Goal: Transaction & Acquisition: Purchase product/service

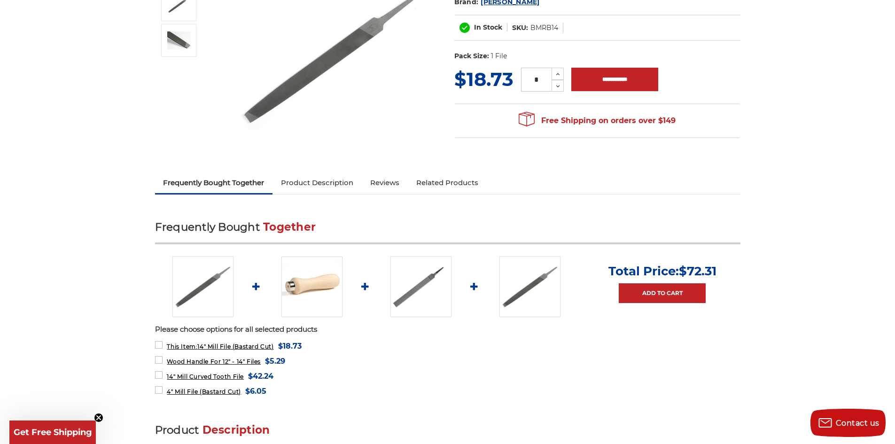
scroll to position [164, 0]
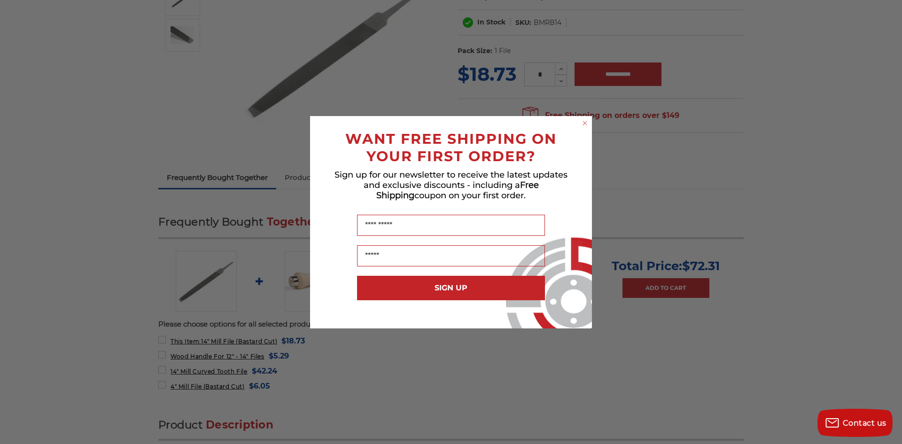
drag, startPoint x: 899, startPoint y: 104, endPoint x: 884, endPoint y: 113, distance: 16.7
click at [161, 94] on div "Close dialog WANT FREE SHIPPING ON YOUR FIRST ORDER? Sign up for our newsletter…" at bounding box center [451, 222] width 902 height 444
click at [584, 123] on circle "Close dialog" at bounding box center [585, 122] width 9 height 9
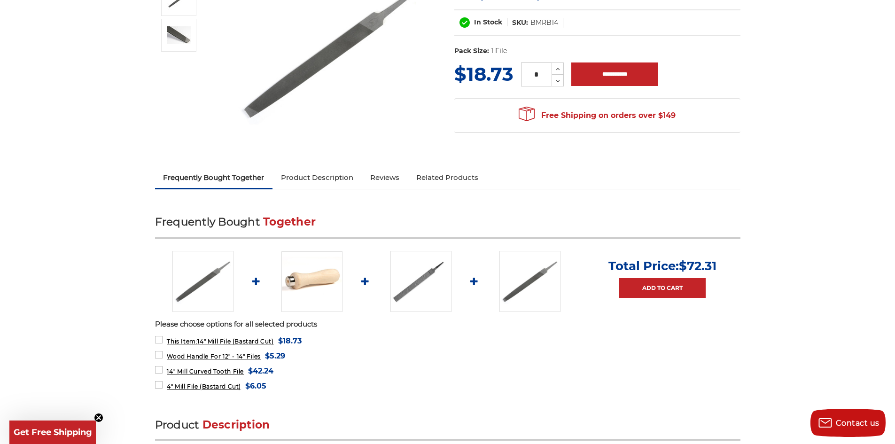
click at [317, 63] on img at bounding box center [329, 54] width 188 height 188
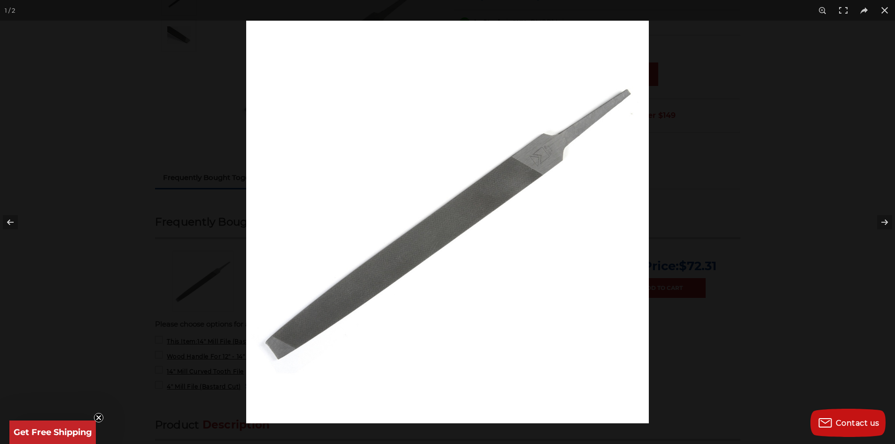
click at [459, 199] on img at bounding box center [447, 222] width 403 height 403
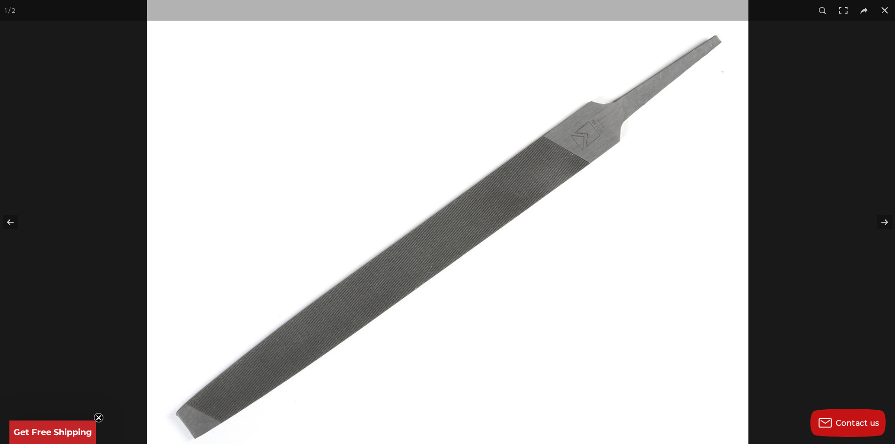
click at [461, 198] on img at bounding box center [448, 234] width 602 height 602
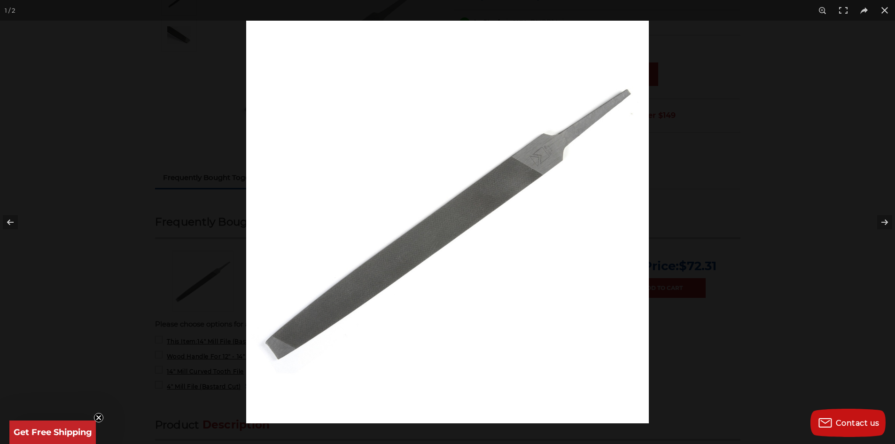
click at [461, 198] on img at bounding box center [447, 222] width 403 height 403
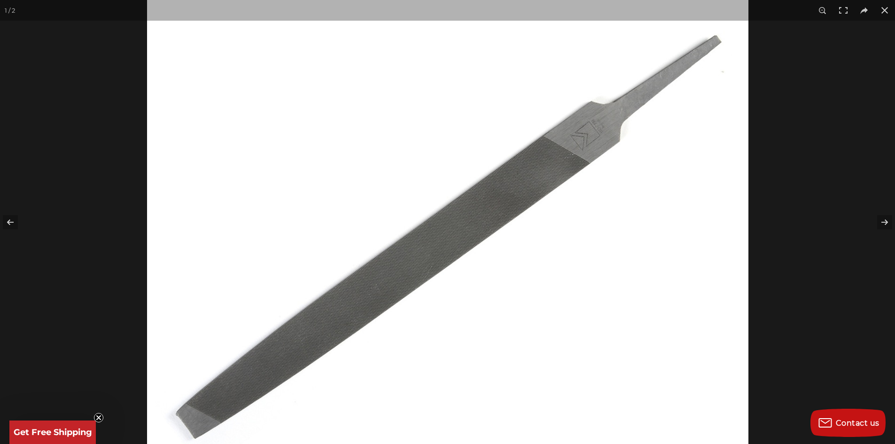
click at [439, 190] on img at bounding box center [448, 234] width 602 height 602
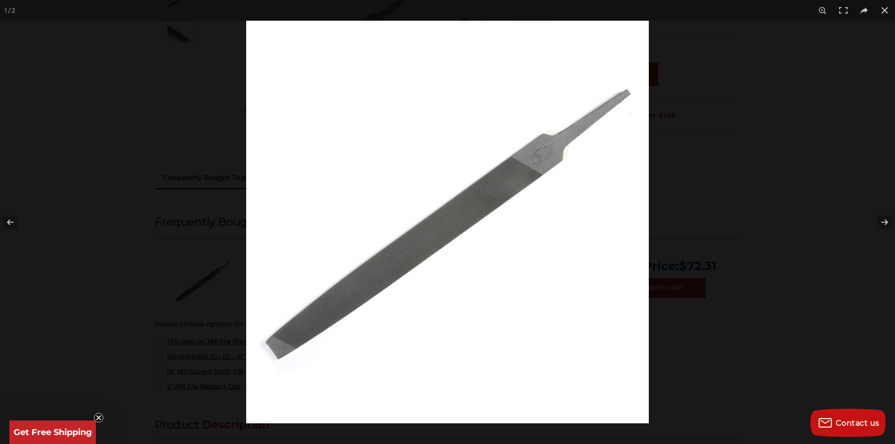
click at [439, 190] on img at bounding box center [447, 222] width 403 height 403
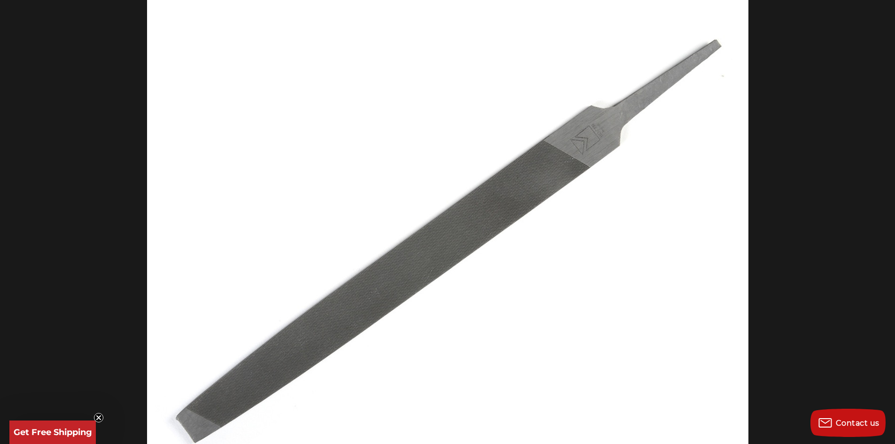
click at [439, 190] on img at bounding box center [448, 238] width 602 height 602
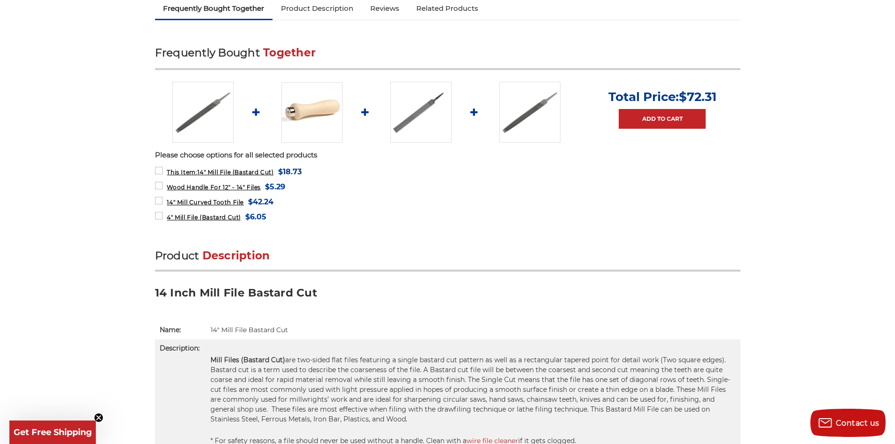
scroll to position [331, 0]
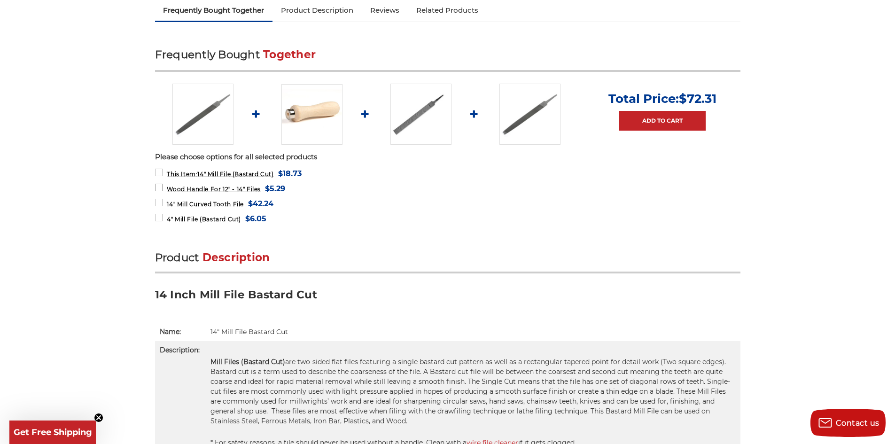
click at [158, 187] on label "Wood Handle For 12" - 14" Files MSRP: Was: Now: $5.29 (You save )" at bounding box center [220, 188] width 131 height 13
click at [159, 203] on label "14" Mill Curved Tooth File MSRP: Was: Now: $42.24 (You save )" at bounding box center [214, 203] width 119 height 13
drag, startPoint x: 160, startPoint y: 216, endPoint x: 169, endPoint y: 213, distance: 9.8
click at [161, 215] on label "4" Mill File (Bastard Cut) MSRP: Was: Now: $6.05 (You save )" at bounding box center [211, 218] width 112 height 13
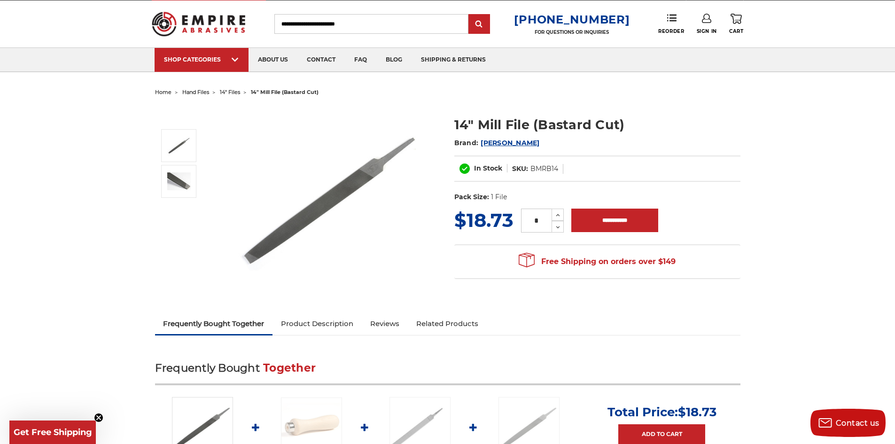
scroll to position [0, 0]
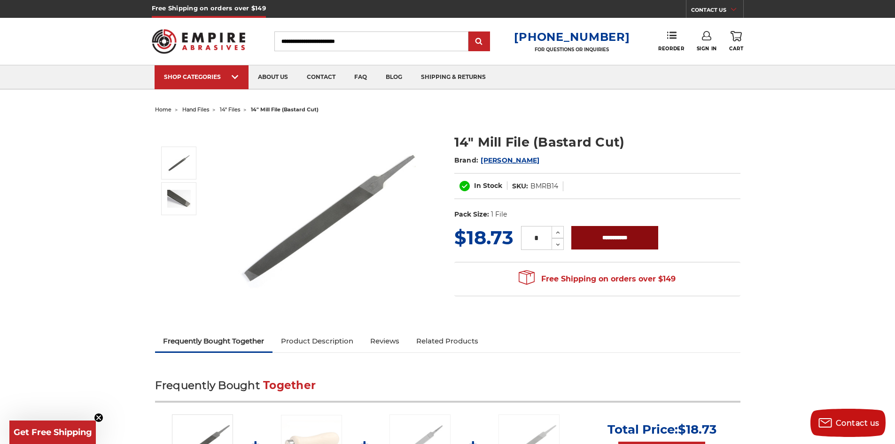
click at [607, 237] on input "**********" at bounding box center [614, 237] width 87 height 23
type input "**********"
click at [735, 38] on use at bounding box center [736, 36] width 11 height 10
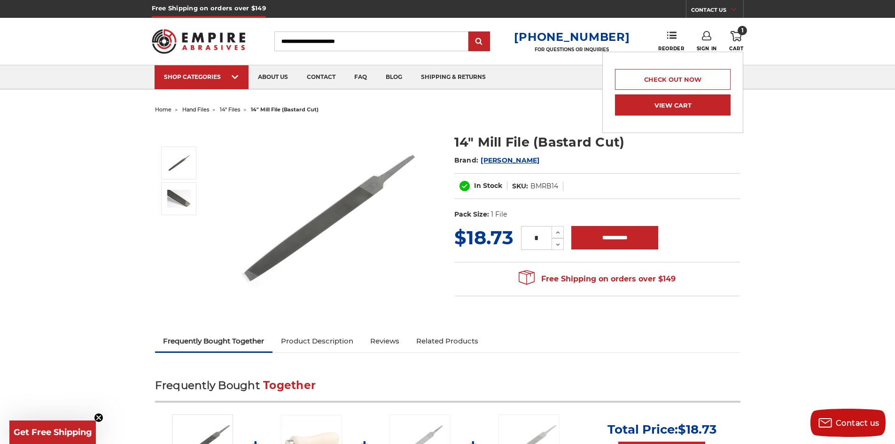
click at [664, 108] on link "View Cart" at bounding box center [673, 104] width 116 height 21
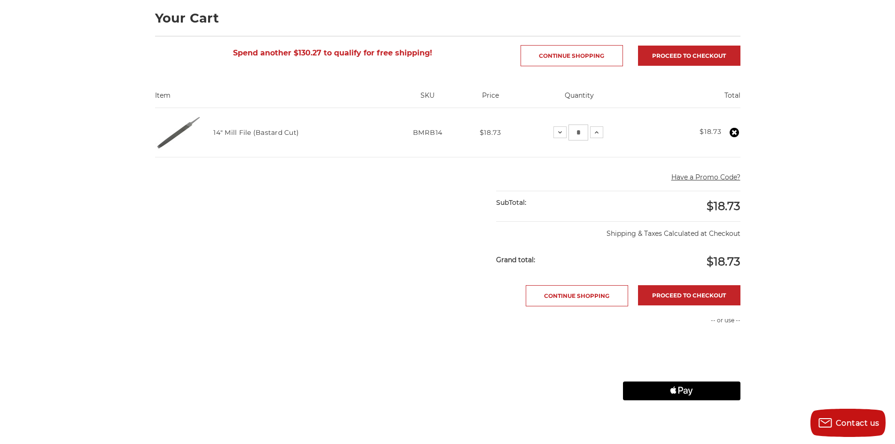
scroll to position [152, 0]
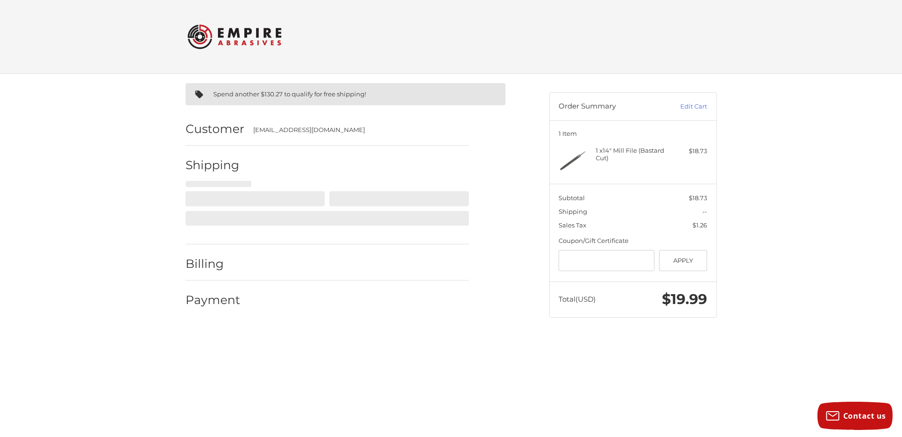
select select "**"
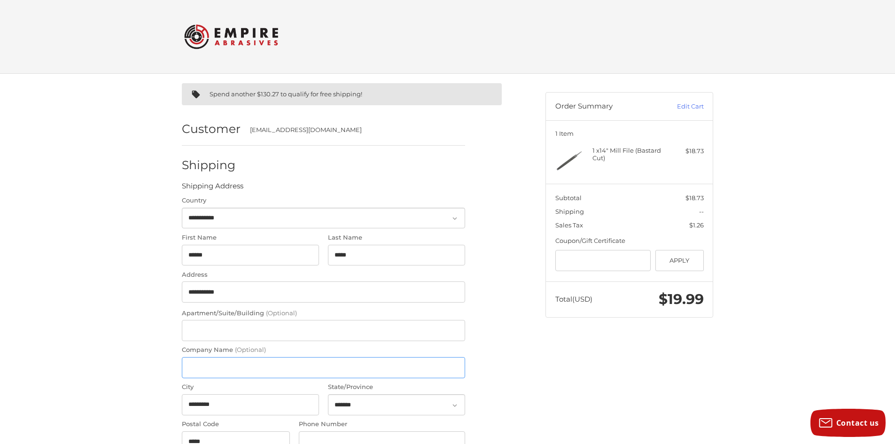
click at [192, 366] on input "Company Name (Optional)" at bounding box center [323, 367] width 283 height 21
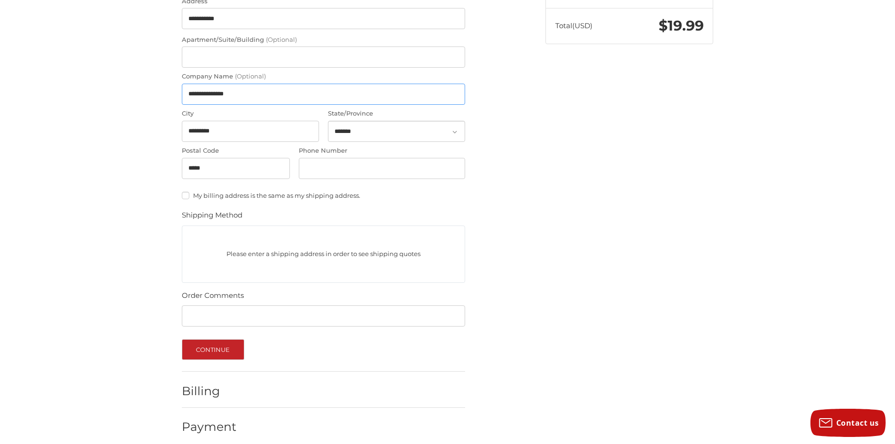
scroll to position [282, 0]
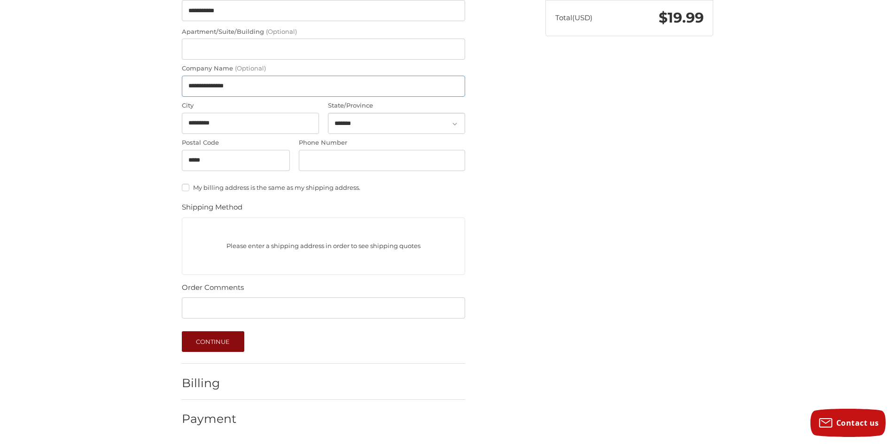
type input "**********"
click at [210, 340] on button "Continue" at bounding box center [213, 341] width 63 height 21
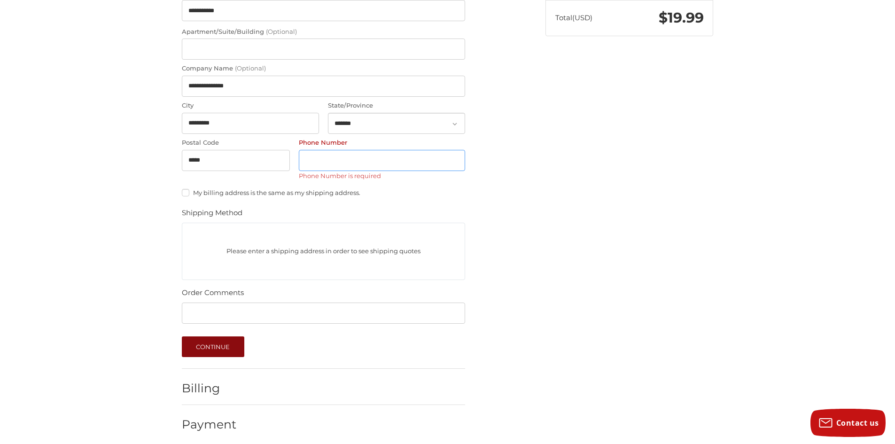
scroll to position [219, 0]
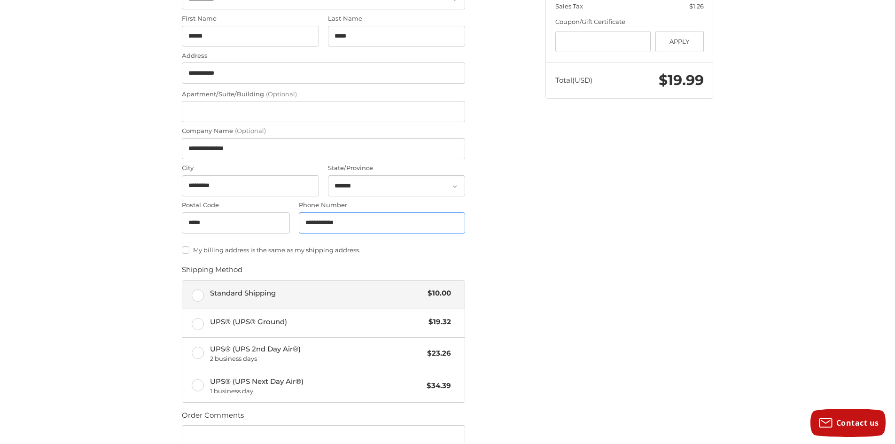
type input "**********"
click at [198, 297] on label "Standard Shipping $10.00" at bounding box center [323, 295] width 282 height 28
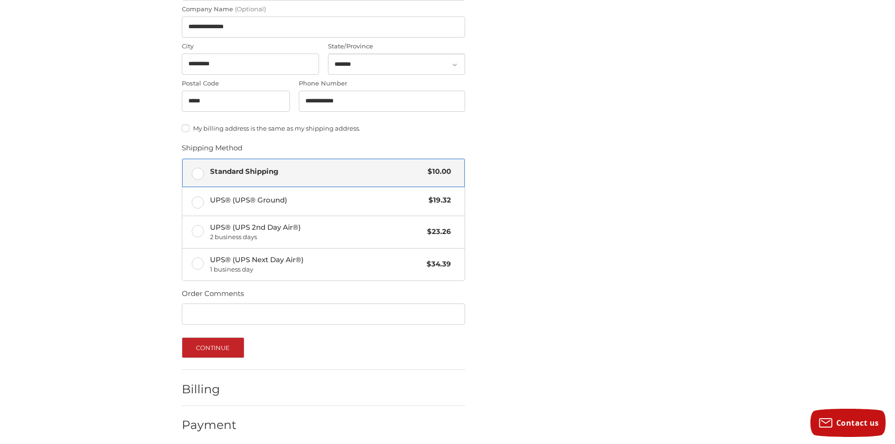
scroll to position [347, 0]
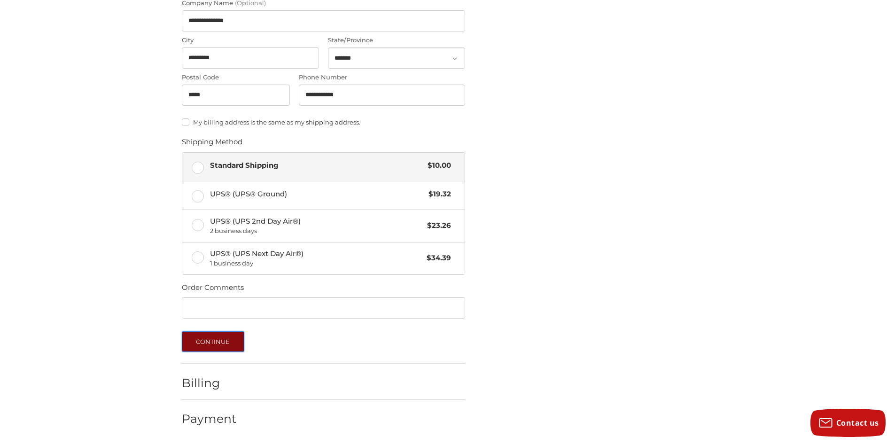
click at [209, 342] on button "Continue" at bounding box center [213, 341] width 63 height 21
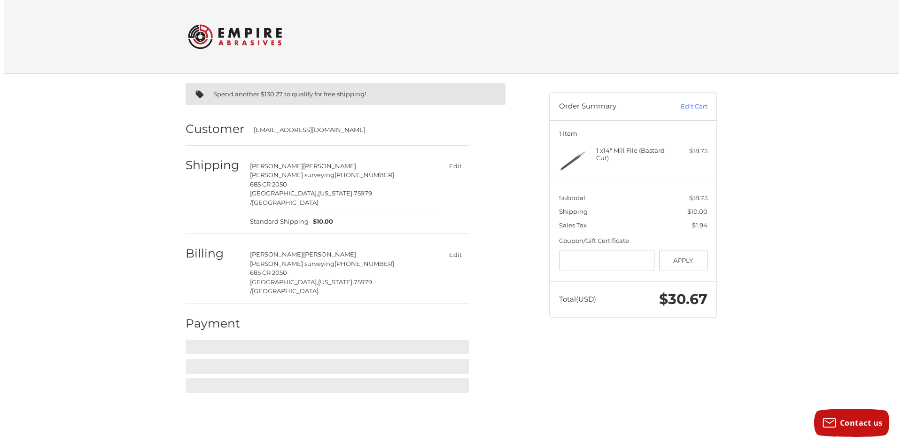
scroll to position [0, 0]
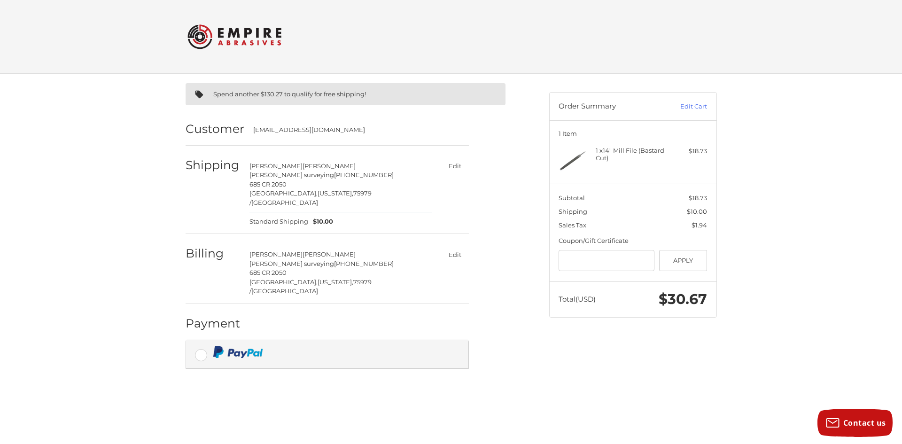
click at [248, 346] on img at bounding box center [237, 352] width 49 height 12
click at [104, 315] on div "Spend another $130.27 to qualify for free shipping! Customer monnielynnf5@gmail…" at bounding box center [451, 251] width 902 height 355
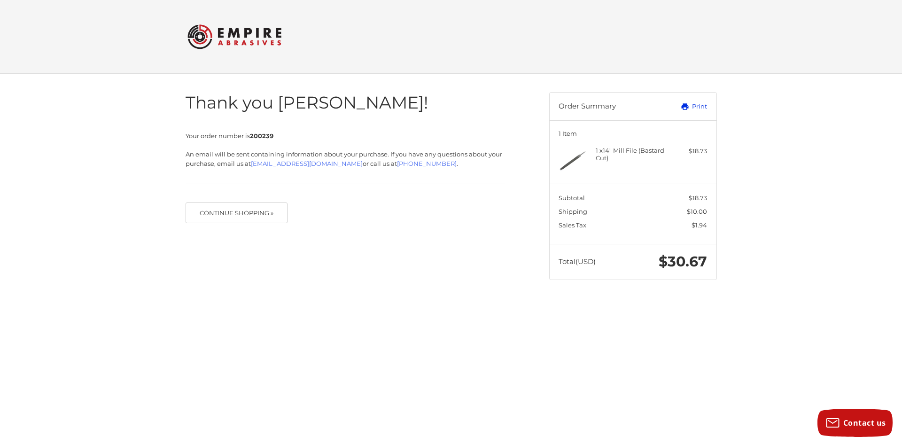
click at [694, 107] on link "Print" at bounding box center [684, 106] width 47 height 9
